Goal: Task Accomplishment & Management: Complete application form

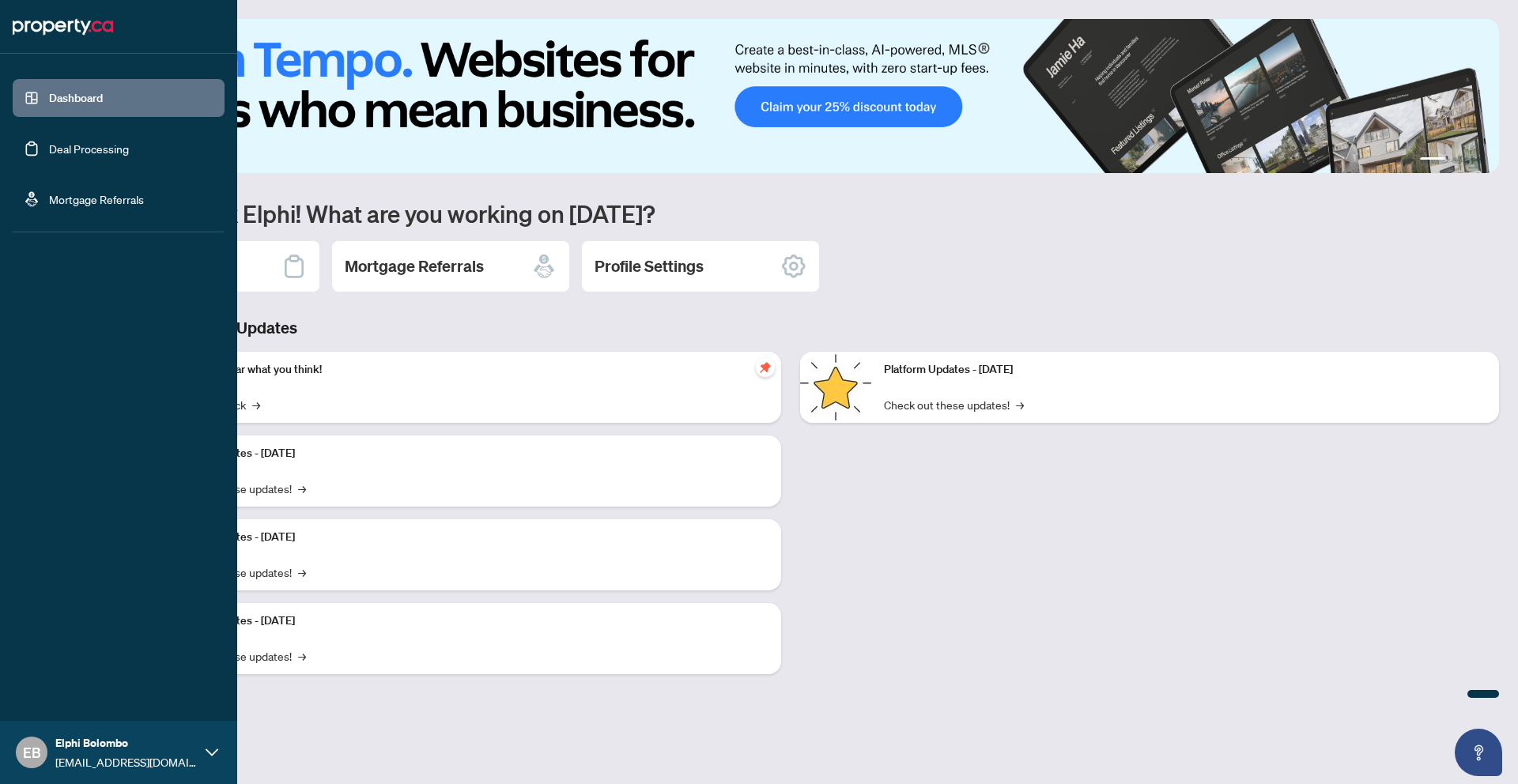
click at [70, 152] on link "Deal Processing" at bounding box center [88, 148] width 80 height 14
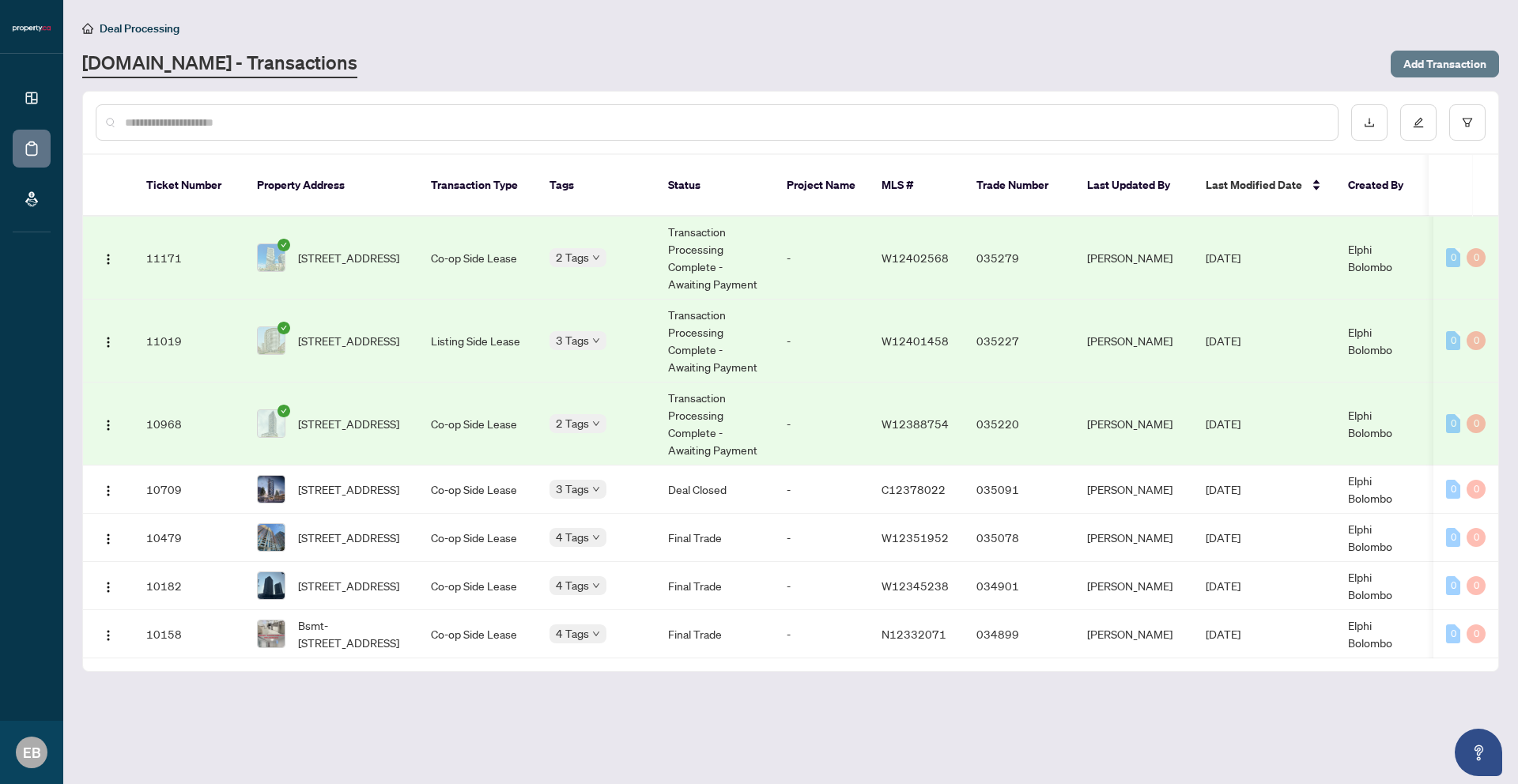
click at [1437, 64] on span "Add Transaction" at bounding box center [1445, 63] width 83 height 25
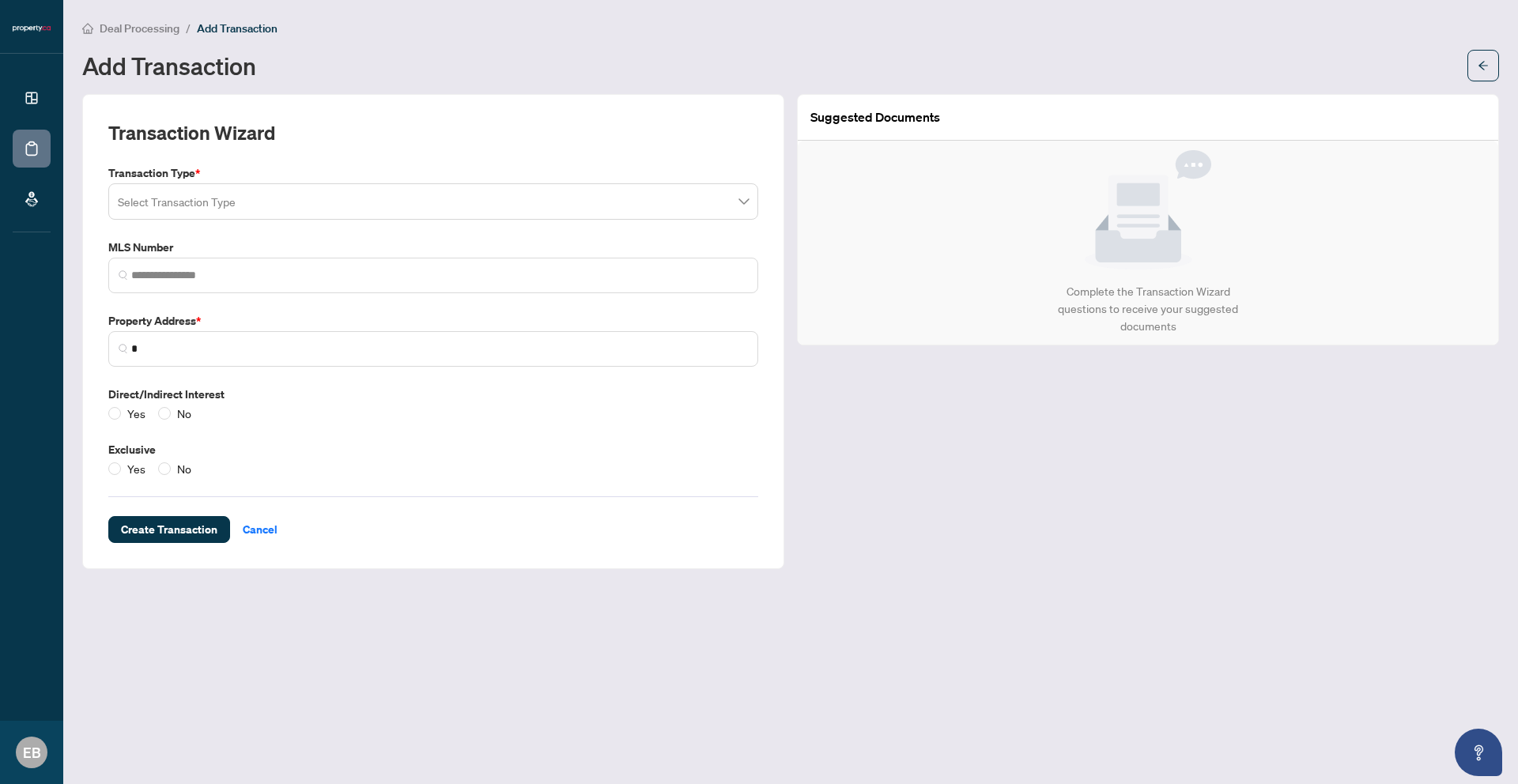
click at [343, 205] on input "search" at bounding box center [427, 204] width 617 height 35
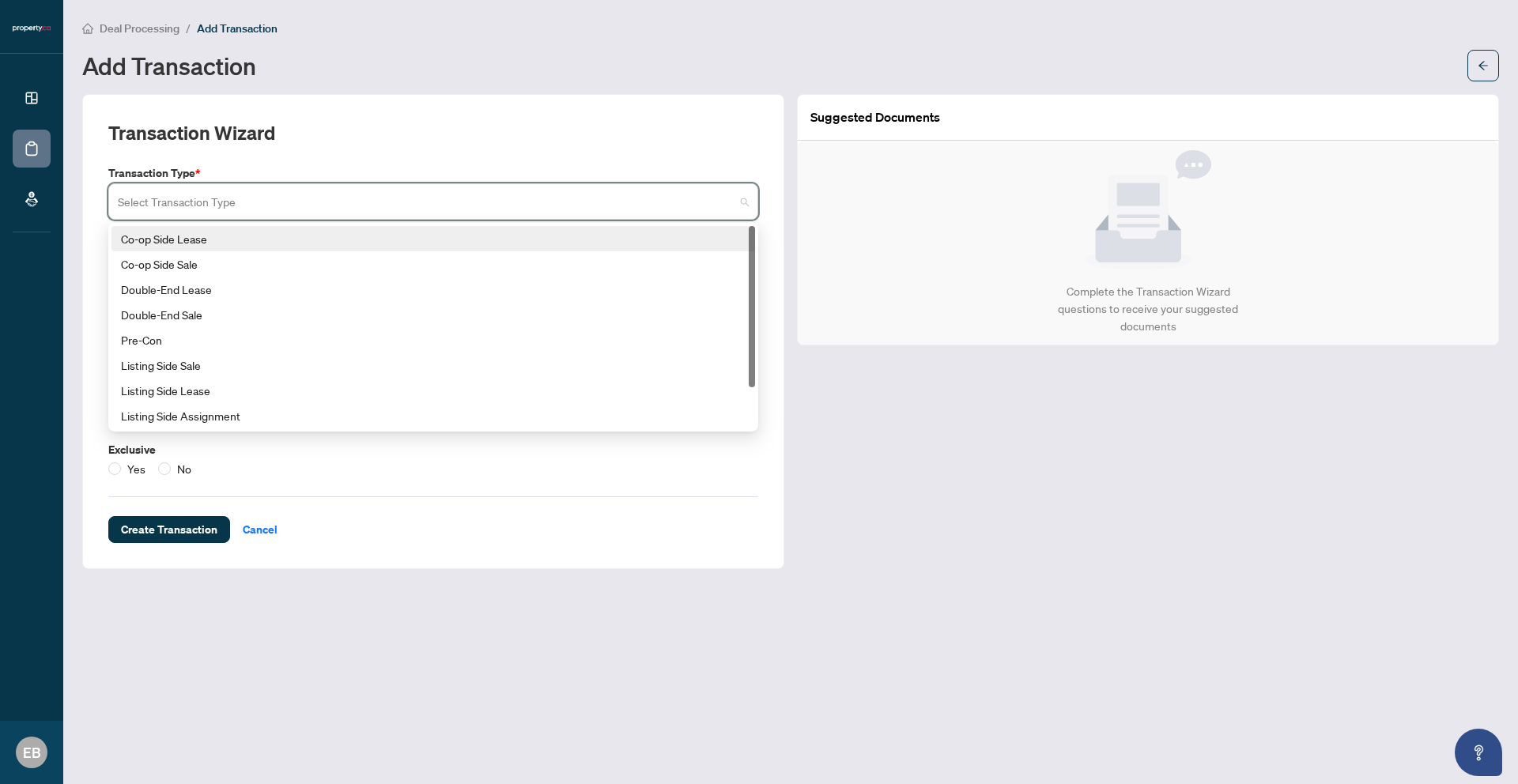
click at [336, 237] on div "Co-op Side Lease" at bounding box center [434, 238] width 625 height 17
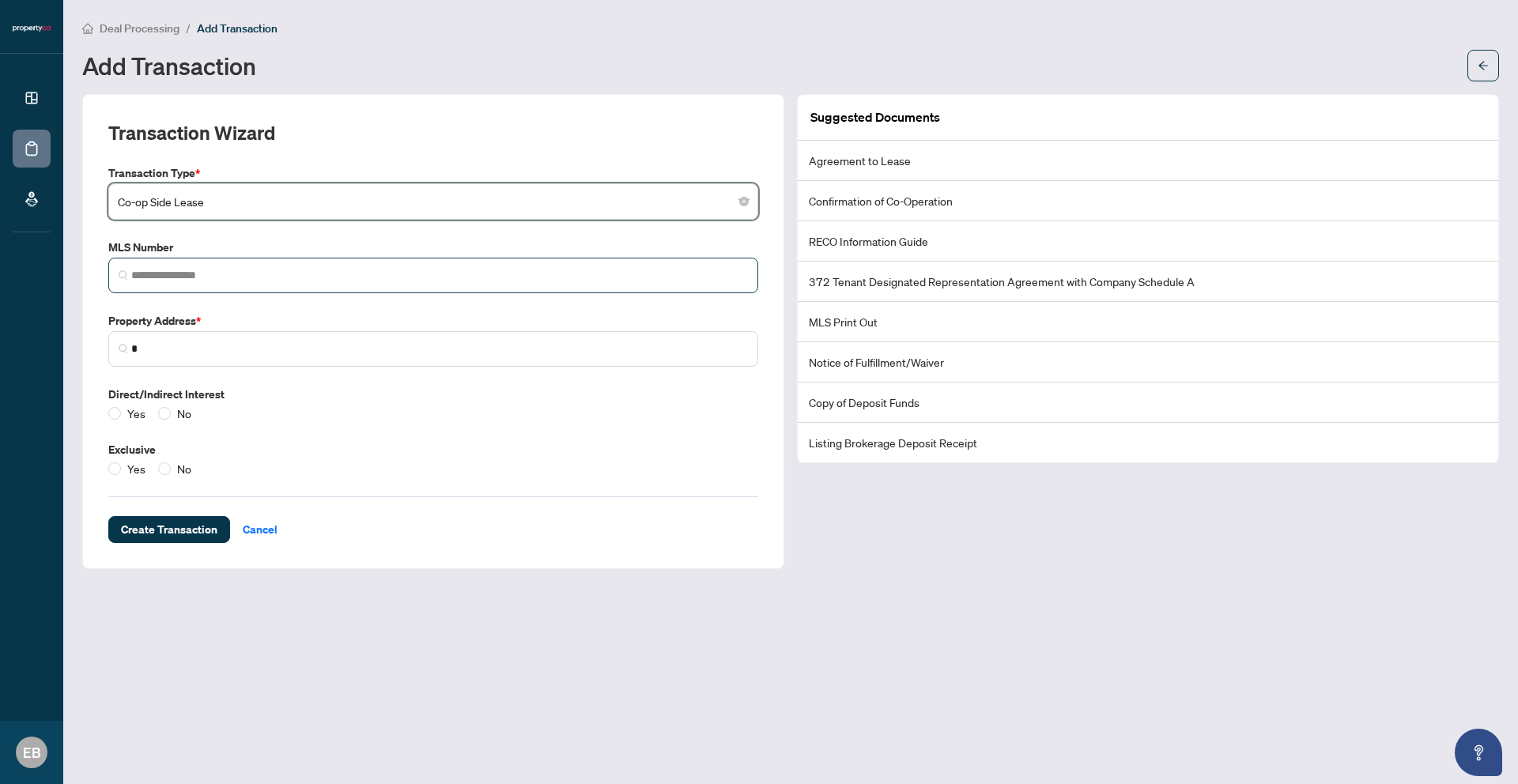
click at [222, 257] on span at bounding box center [434, 275] width 650 height 36
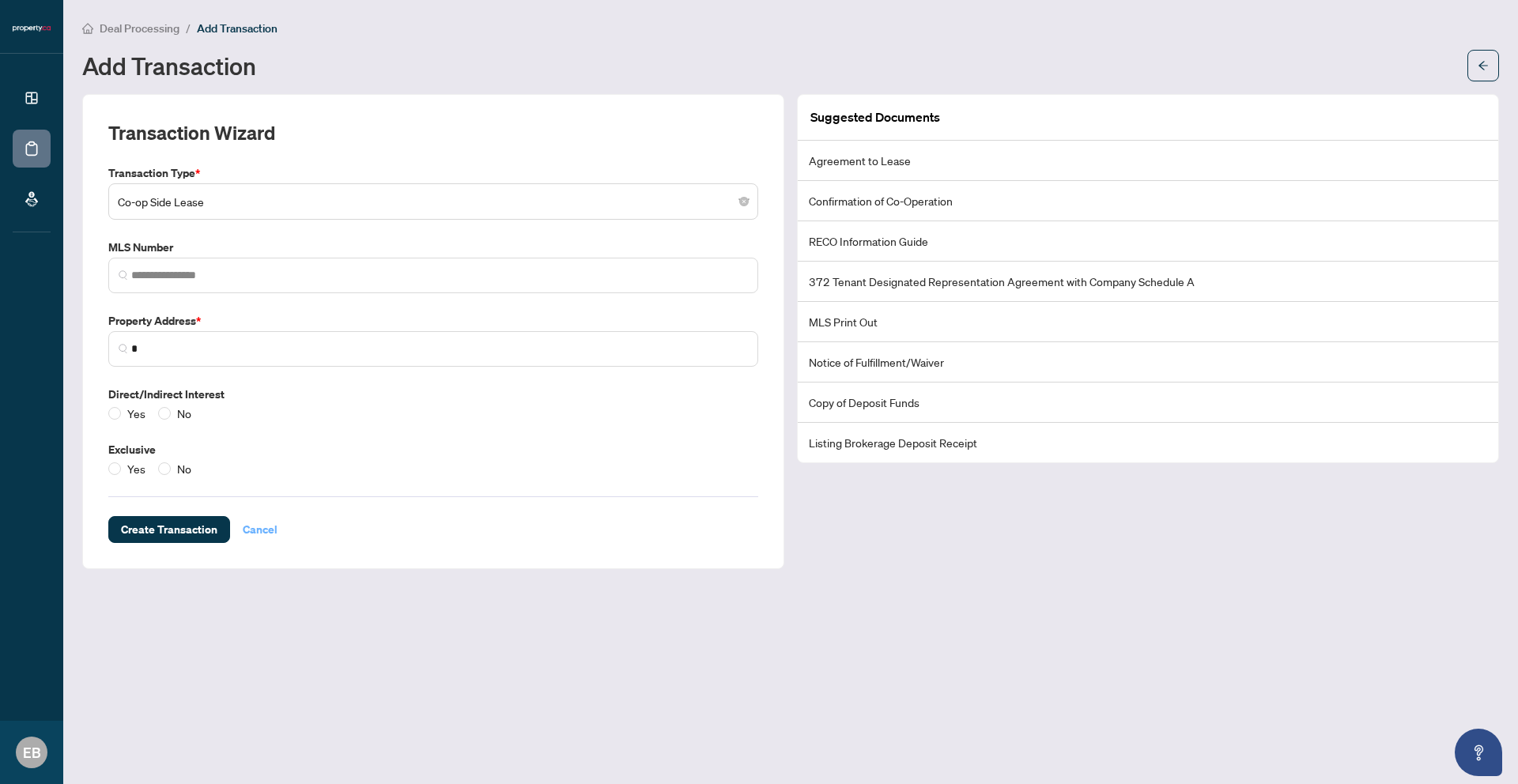
click at [256, 535] on span "Cancel" at bounding box center [261, 529] width 35 height 25
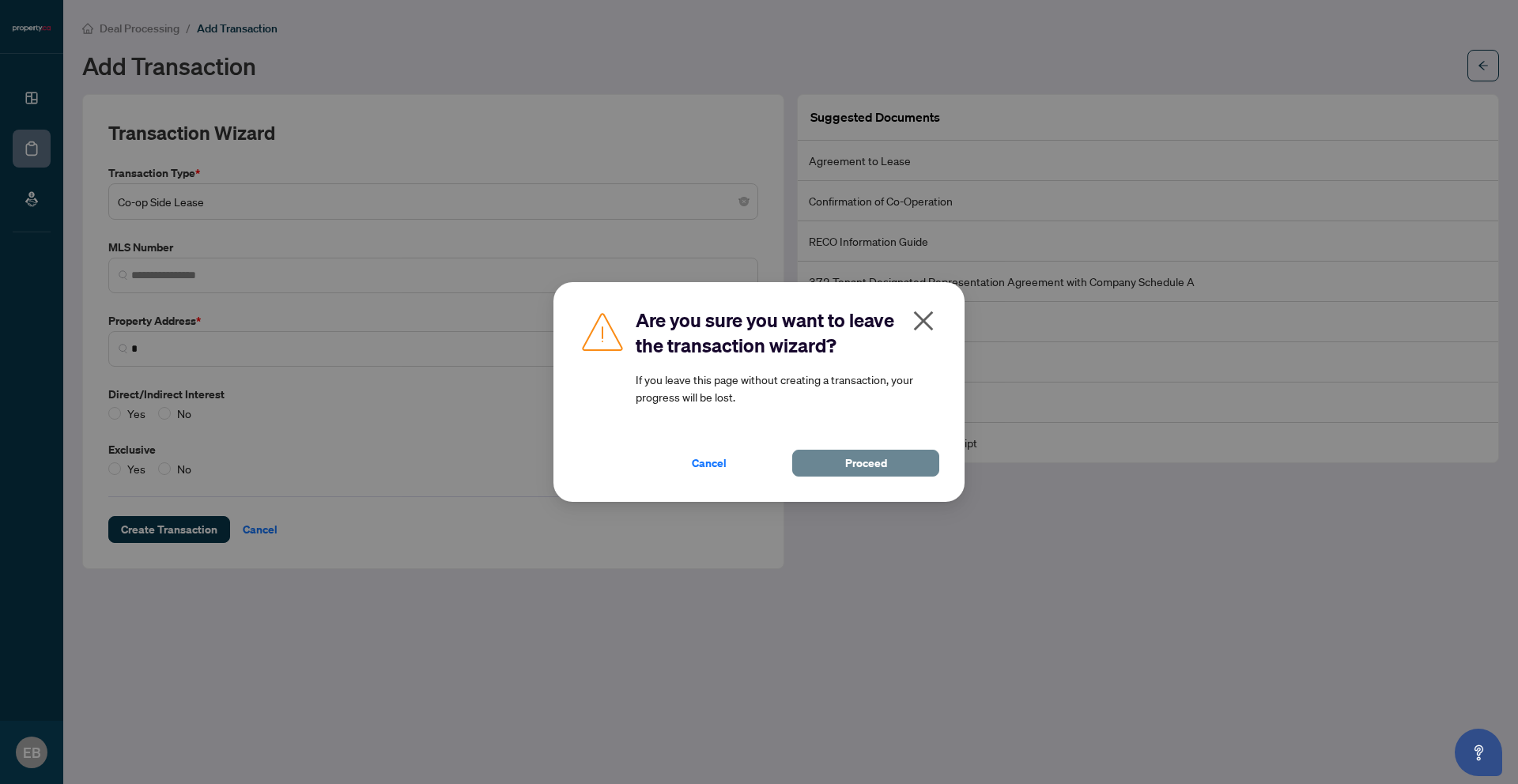
click at [866, 461] on span "Proceed" at bounding box center [866, 463] width 42 height 25
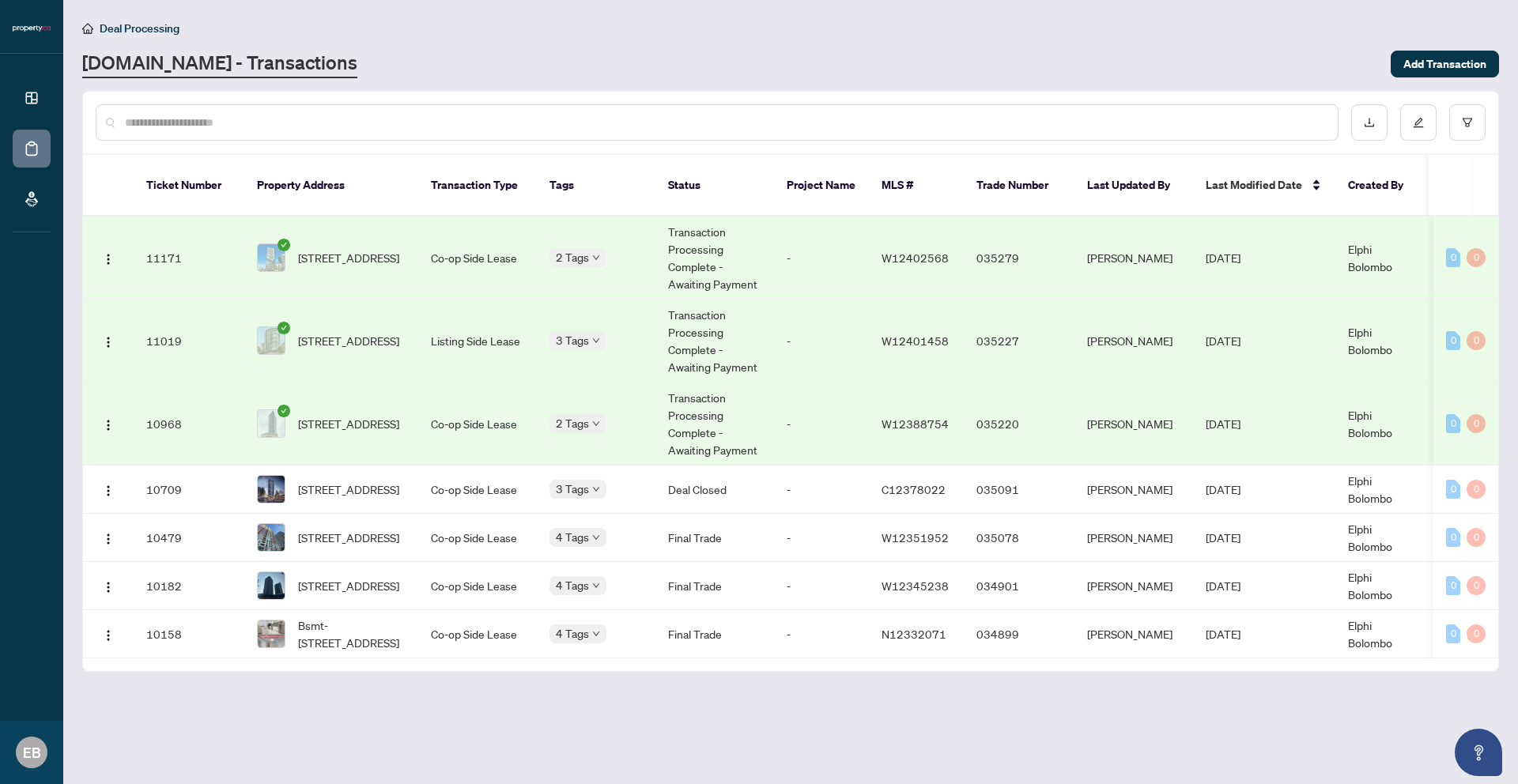
scroll to position [0, 108]
